Goal: Task Accomplishment & Management: Manage account settings

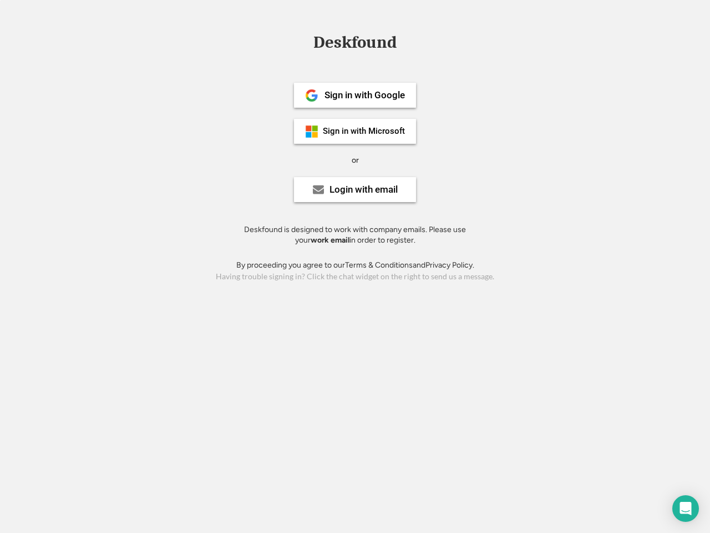
click at [355, 159] on div "or" at bounding box center [355, 160] width 7 height 11
click at [355, 44] on div "Deskfound" at bounding box center [355, 42] width 94 height 17
click at [303, 42] on div "Deskfound" at bounding box center [355, 44] width 710 height 21
click at [355, 44] on div "Deskfound" at bounding box center [355, 42] width 94 height 17
click at [355, 160] on div "or" at bounding box center [355, 160] width 7 height 11
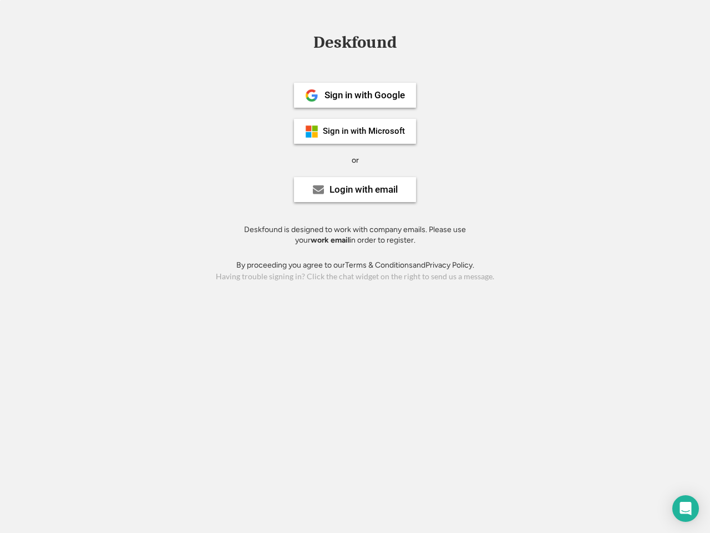
click at [355, 95] on div "Sign in with Google" at bounding box center [365, 94] width 80 height 9
click at [365, 95] on div "Sign in with Google" at bounding box center [365, 94] width 80 height 9
click at [312, 95] on img at bounding box center [311, 95] width 13 height 13
click at [355, 131] on div "Sign in with Microsoft" at bounding box center [364, 131] width 82 height 8
click at [365, 131] on div "Sign in with Microsoft" at bounding box center [364, 131] width 82 height 8
